Goal: Navigation & Orientation: Find specific page/section

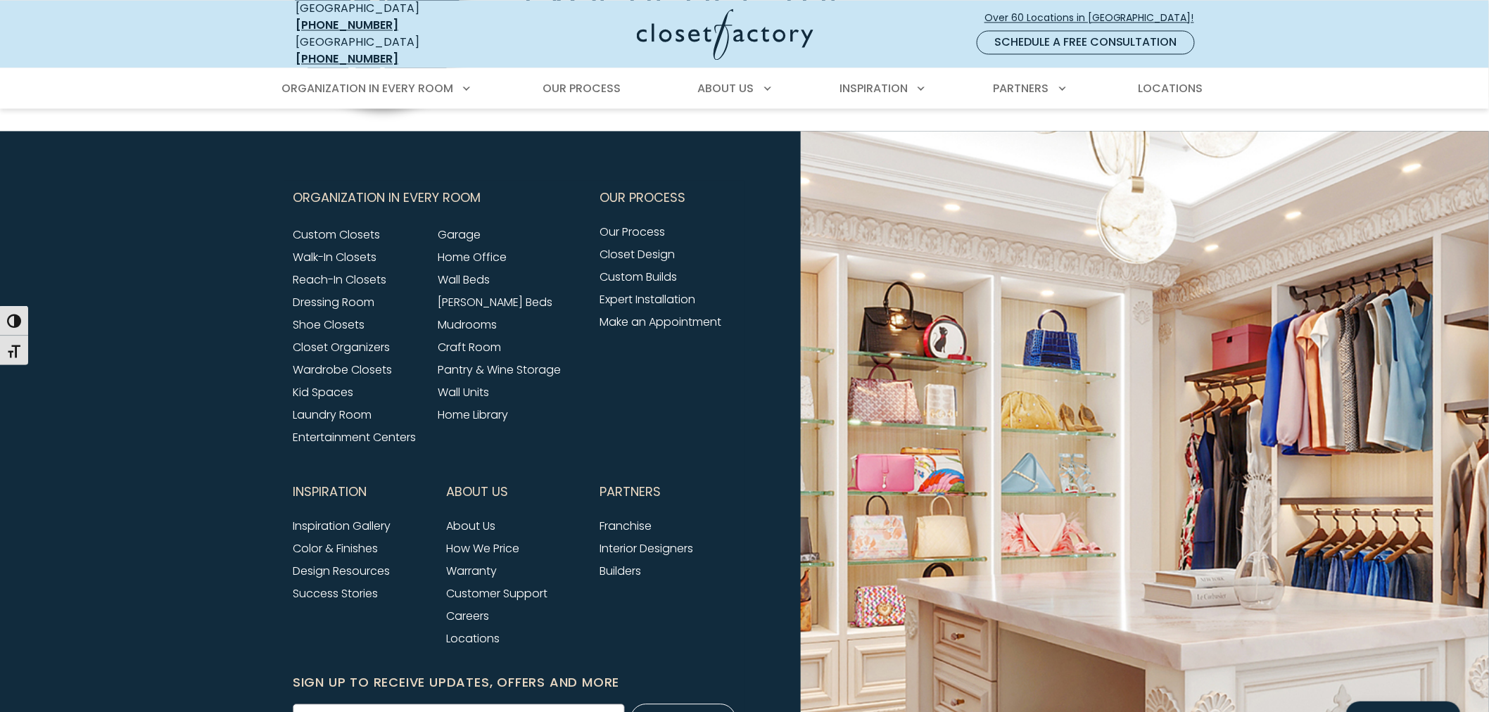
scroll to position [5631, 0]
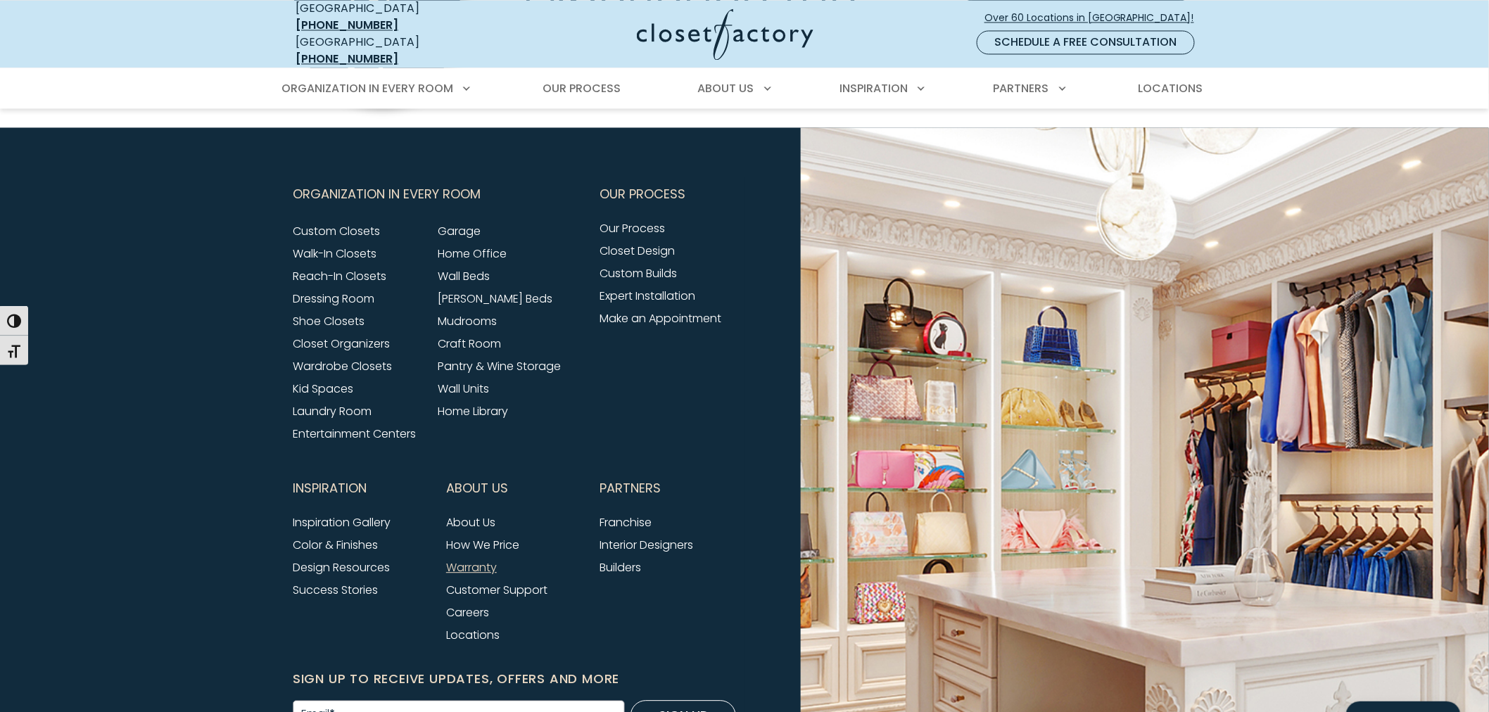
click at [479, 560] on link "Warranty" at bounding box center [471, 568] width 51 height 16
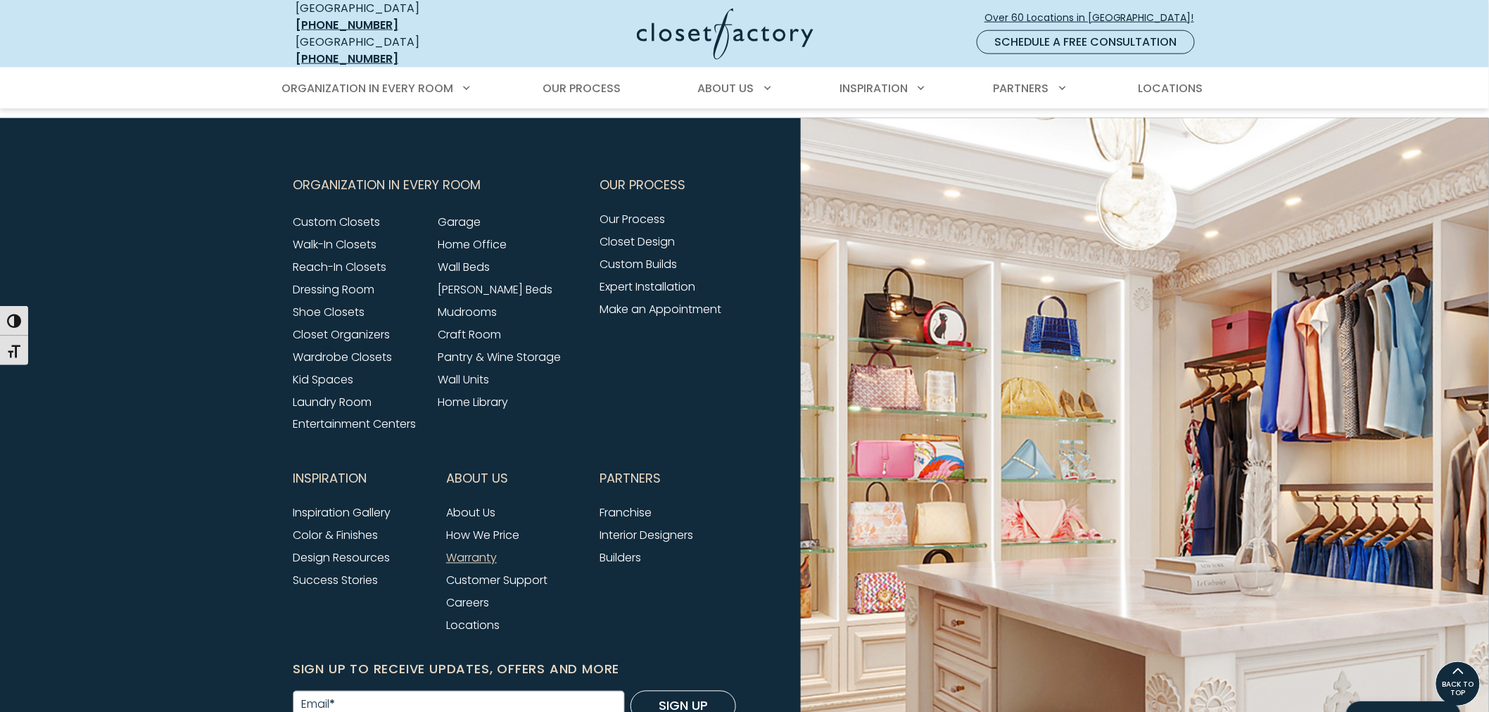
scroll to position [707, 0]
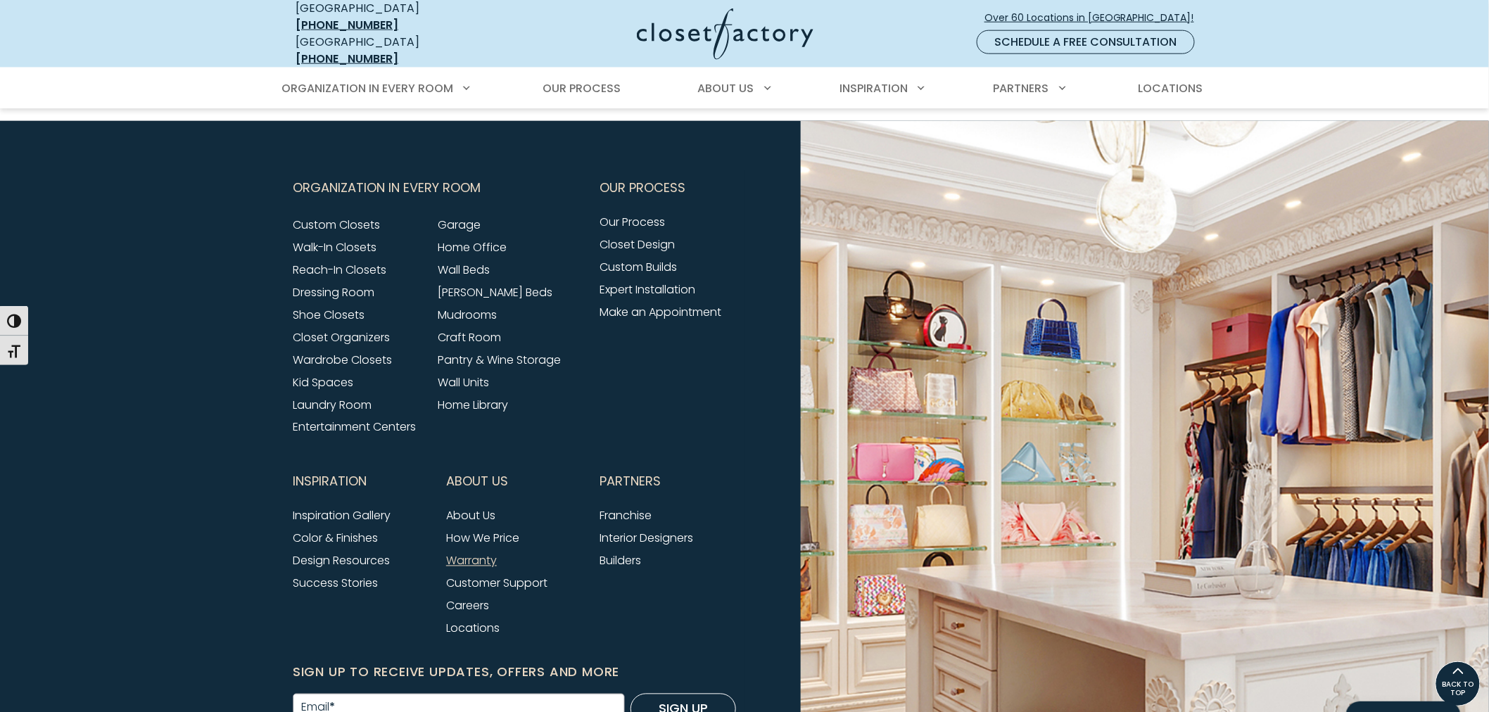
click at [482, 553] on link "Warranty" at bounding box center [471, 561] width 51 height 16
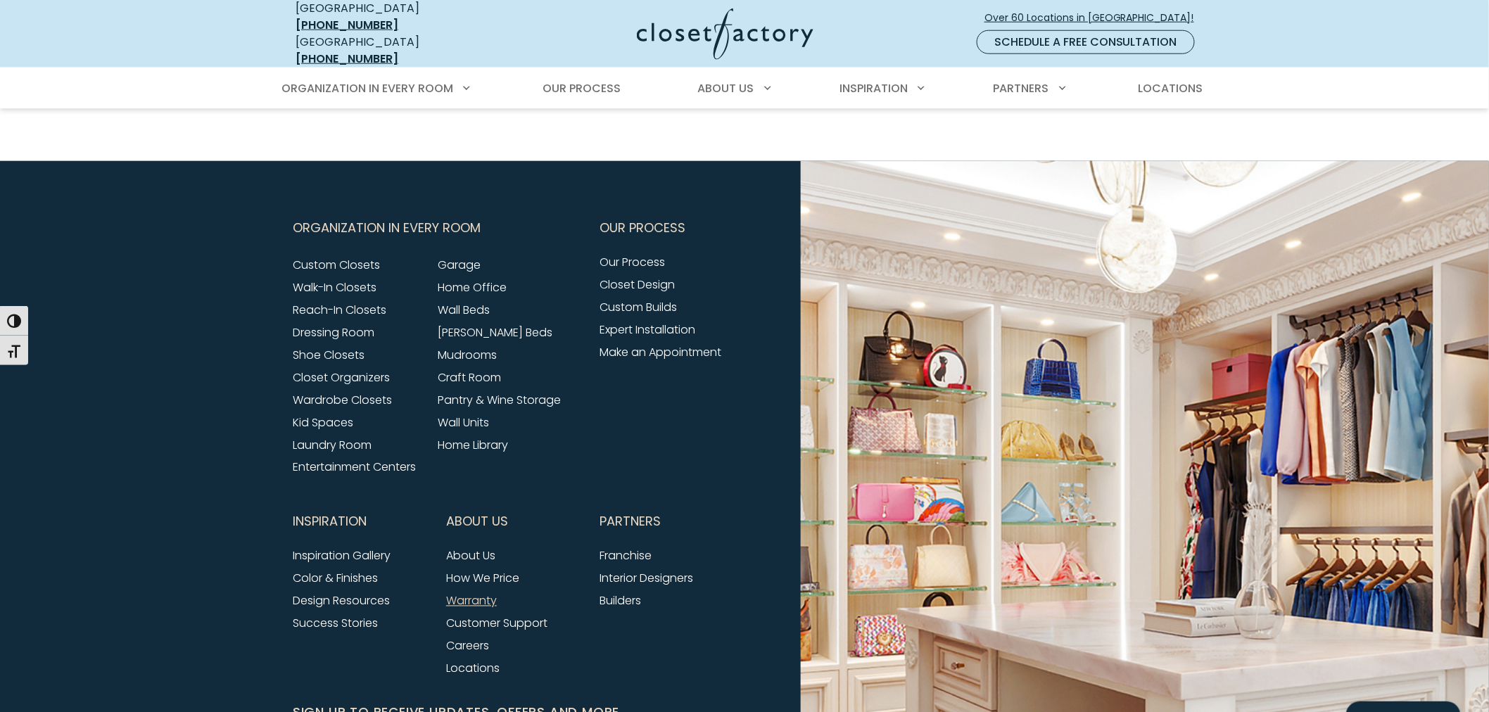
scroll to position [704, 0]
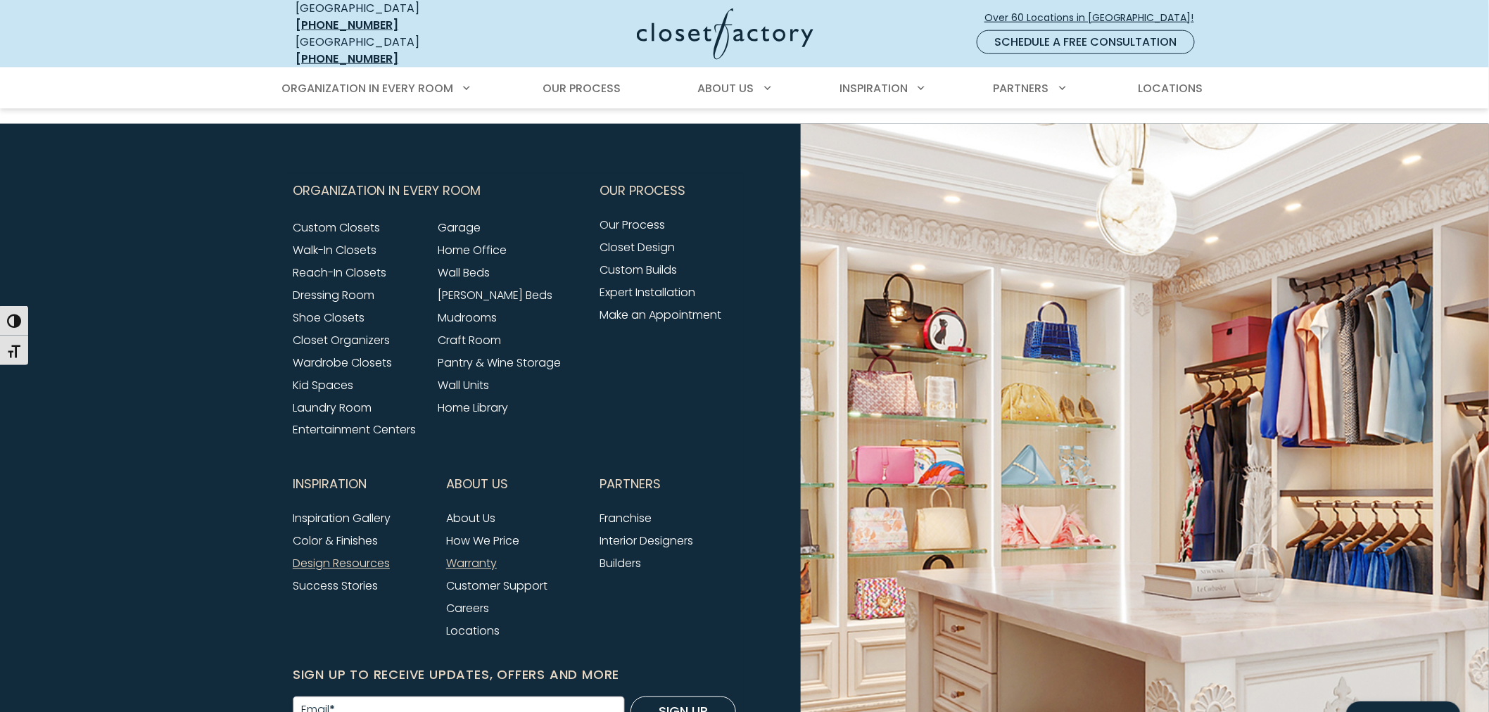
click at [363, 556] on link "Design Resources" at bounding box center [341, 564] width 97 height 16
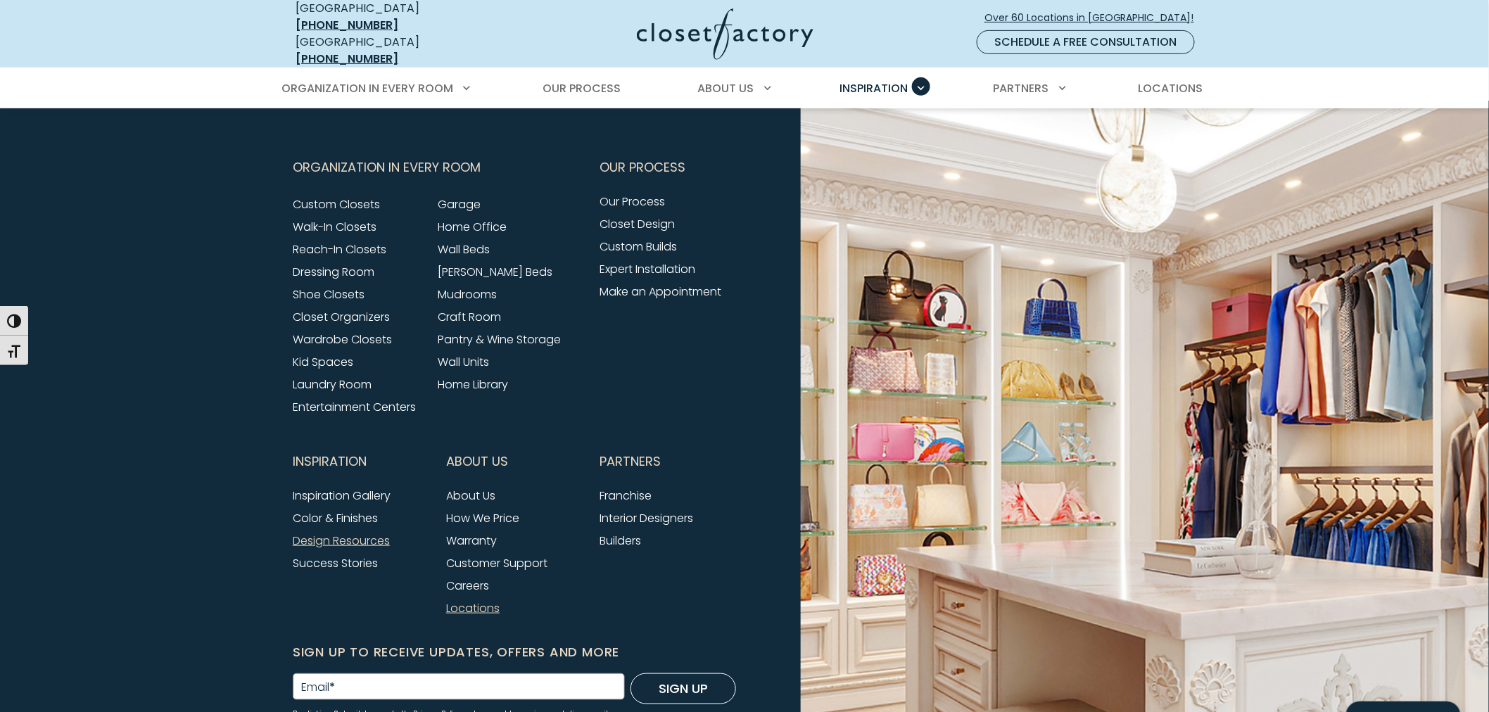
scroll to position [2502, 0]
click at [462, 532] on link "Warranty" at bounding box center [471, 539] width 51 height 16
